Goal: Information Seeking & Learning: Learn about a topic

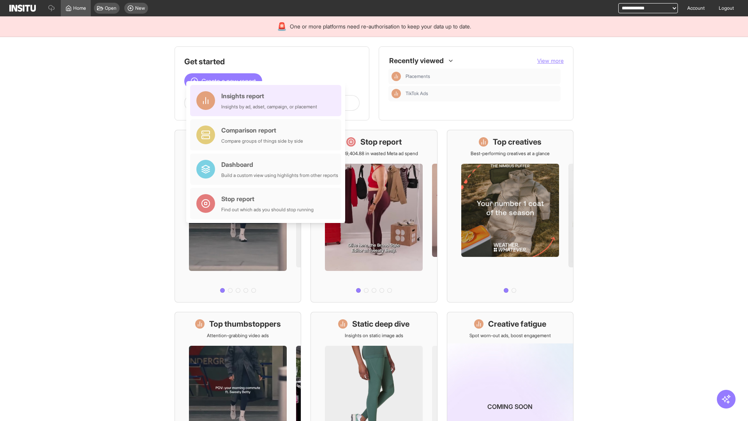
click at [268, 101] on div "Insights report Insights by ad, adset, campaign, or placement" at bounding box center [269, 100] width 96 height 19
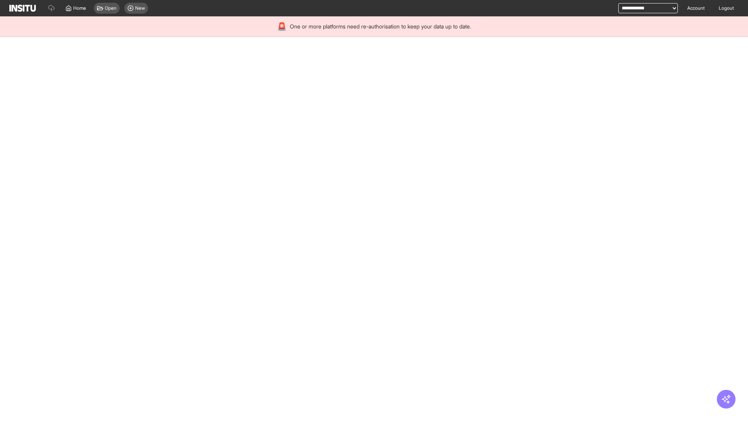
select select "**"
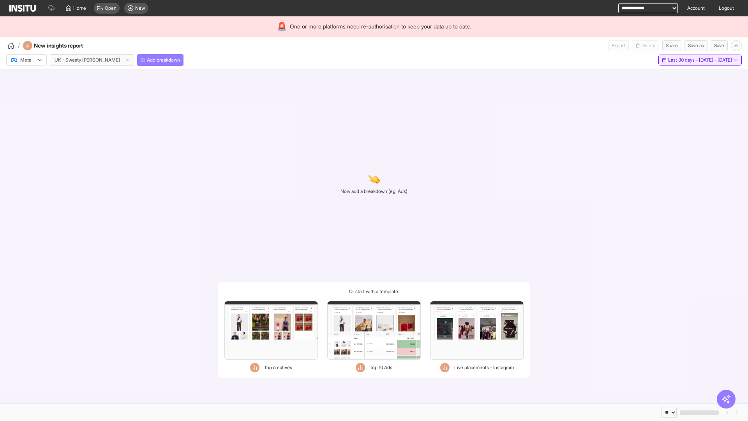
click at [682, 60] on span "Last 30 days - [DATE] - [DATE]" at bounding box center [700, 60] width 64 height 6
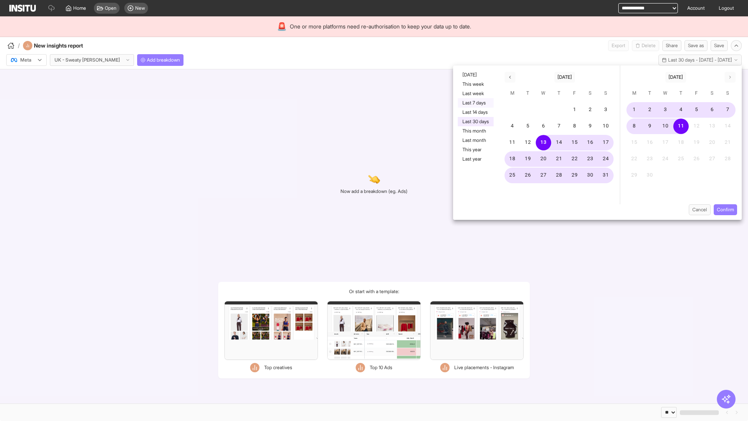
click at [475, 103] on button "Last 7 days" at bounding box center [476, 102] width 36 height 9
